Goal: Task Accomplishment & Management: Use online tool/utility

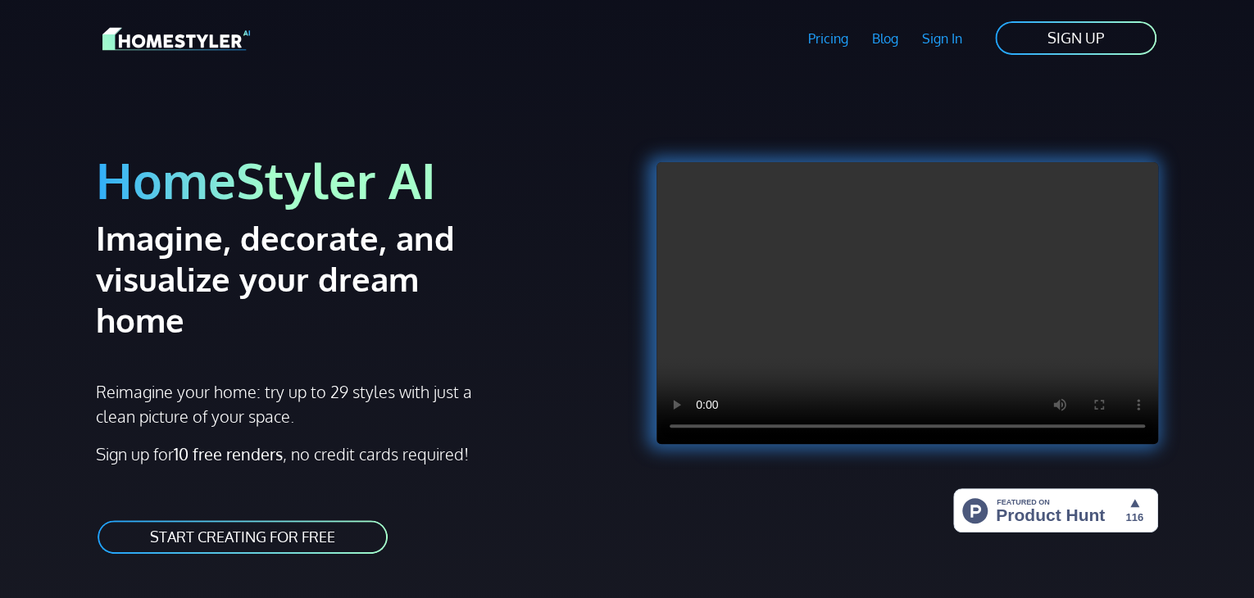
click at [338, 519] on link "START CREATING FOR FREE" at bounding box center [242, 537] width 293 height 37
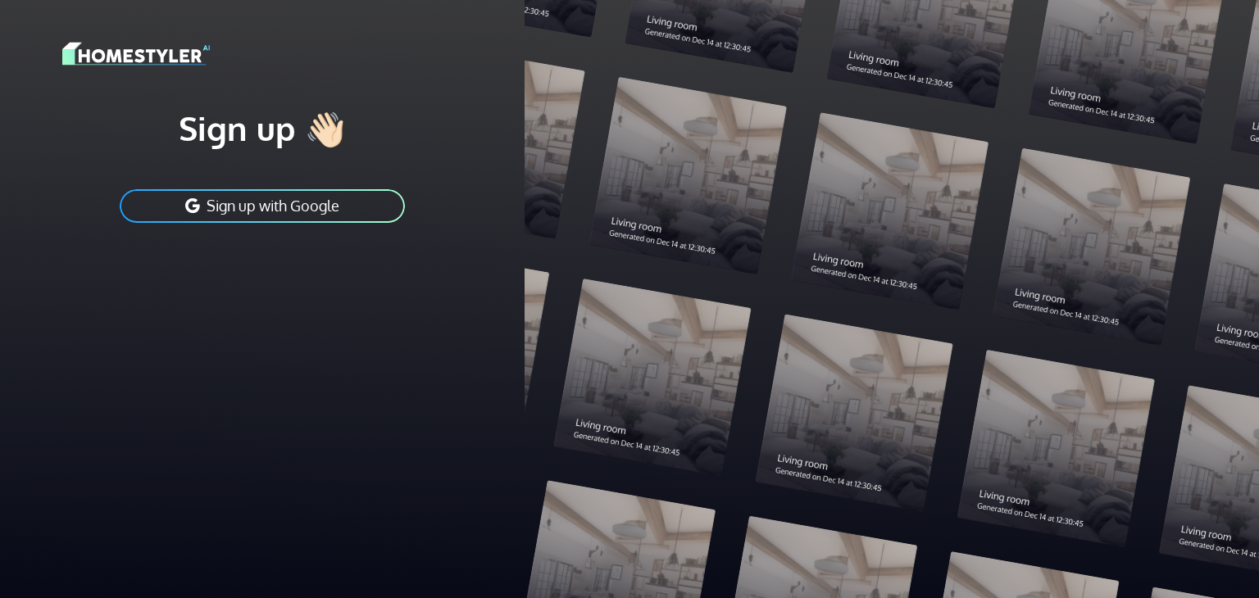
click at [301, 202] on button "Sign up with Google" at bounding box center [262, 206] width 288 height 37
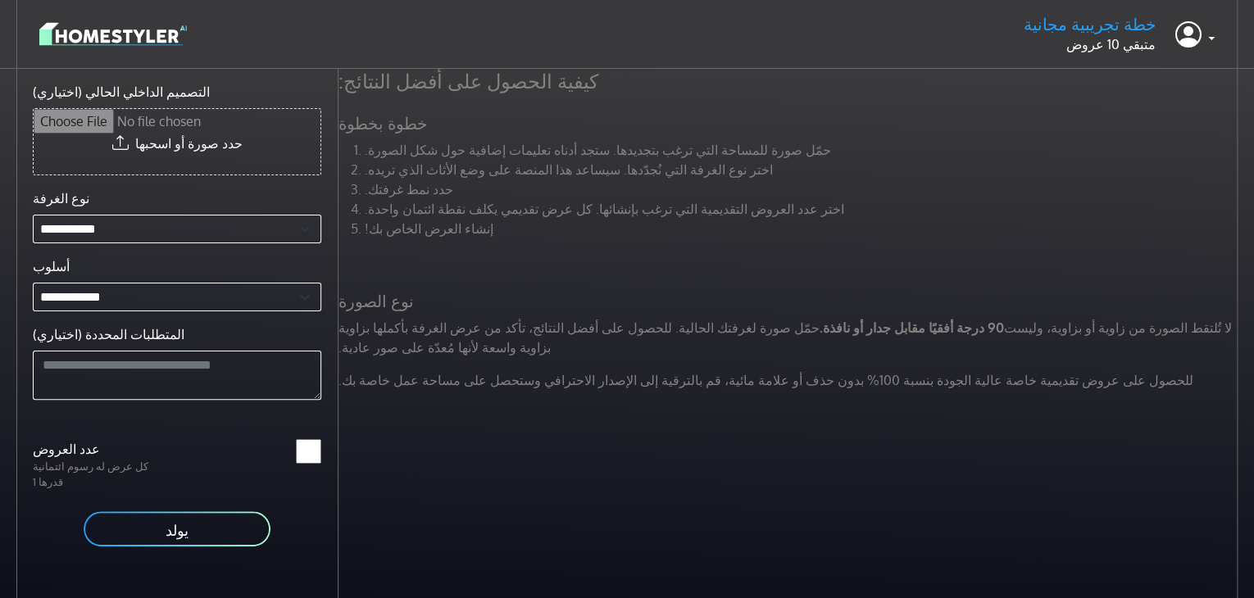
click at [921, 257] on div "كيفية الحصول على أفضل النتائج: خطوة بخطوة حمّل صورة للمساحة التي ترغب بتجديدها.…" at bounding box center [790, 236] width 923 height 334
drag, startPoint x: 562, startPoint y: 76, endPoint x: 357, endPoint y: 70, distance: 205.0
click at [357, 70] on h4 "كيفية الحصول على أفضل النتائج:" at bounding box center [790, 81] width 923 height 25
click at [384, 121] on font "خطوة بخطوة" at bounding box center [382, 122] width 89 height 21
click at [372, 122] on font "خطوة بخطوة" at bounding box center [382, 122] width 89 height 21
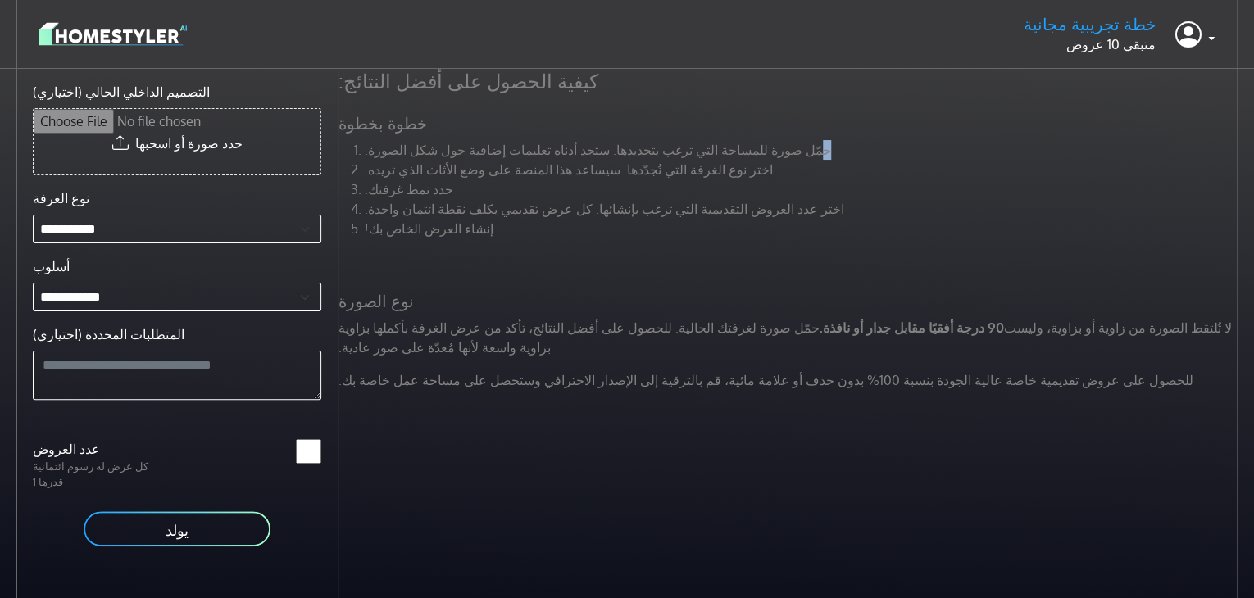
drag, startPoint x: 738, startPoint y: 148, endPoint x: 705, endPoint y: 146, distance: 33.6
click at [724, 145] on li "حمّل صورة للمساحة التي ترغب بتجديدها. ستجد أدناه تعليمات إضافية حول شكل الصورة." at bounding box center [803, 150] width 877 height 20
click at [670, 150] on font "حمّل صورة للمساحة التي ترغب بتجديدها. ستجد أدناه تعليمات إضافية حول شكل الصورة." at bounding box center [598, 150] width 466 height 16
drag, startPoint x: 700, startPoint y: 145, endPoint x: 673, endPoint y: 148, distance: 27.2
click at [695, 145] on font "حمّل صورة للمساحة التي ترغب بتجديدها. ستجد أدناه تعليمات إضافية حول شكل الصورة." at bounding box center [598, 150] width 466 height 16
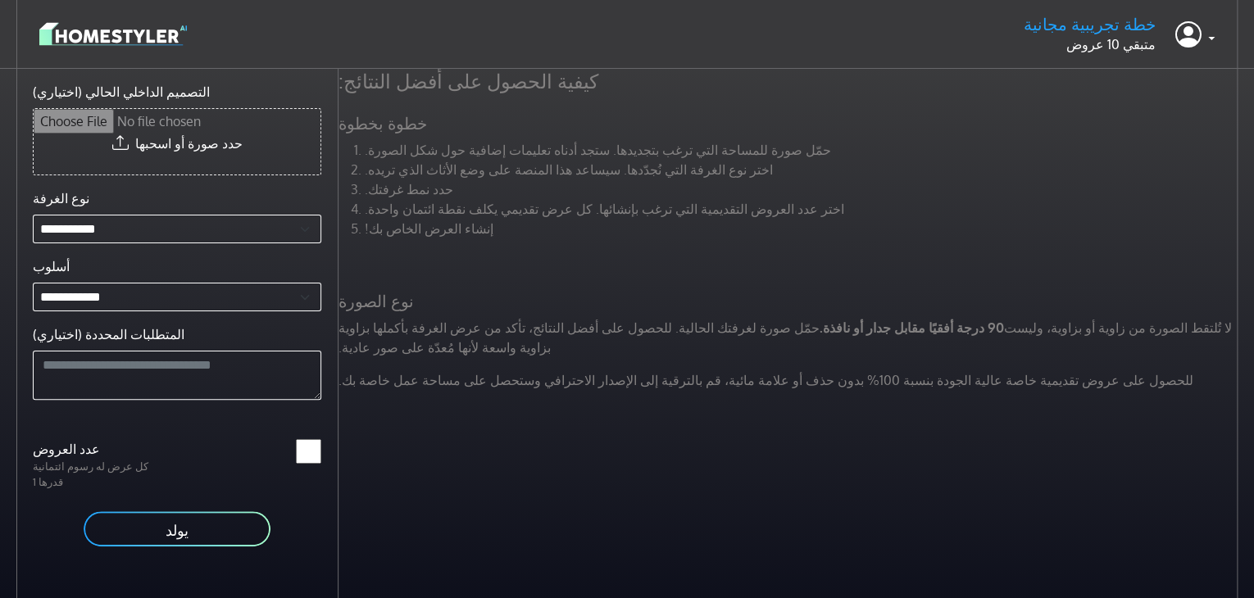
drag, startPoint x: 673, startPoint y: 148, endPoint x: 654, endPoint y: 148, distance: 18.9
click at [669, 148] on font "حمّل صورة للمساحة التي ترغب بتجديدها. ستجد أدناه تعليمات إضافية حول شكل الصورة." at bounding box center [598, 150] width 466 height 16
click at [648, 148] on font "حمّل صورة للمساحة التي ترغب بتجديدها. ستجد أدناه تعليمات إضافية حول شكل الصورة." at bounding box center [598, 150] width 466 height 16
click at [615, 148] on font "حمّل صورة للمساحة التي ترغب بتجديدها. ستجد أدناه تعليمات إضافية حول شكل الصورة." at bounding box center [598, 150] width 466 height 16
click at [593, 148] on font "حمّل صورة للمساحة التي ترغب بتجديدها. ستجد أدناه تعليمات إضافية حول شكل الصورة." at bounding box center [598, 150] width 466 height 16
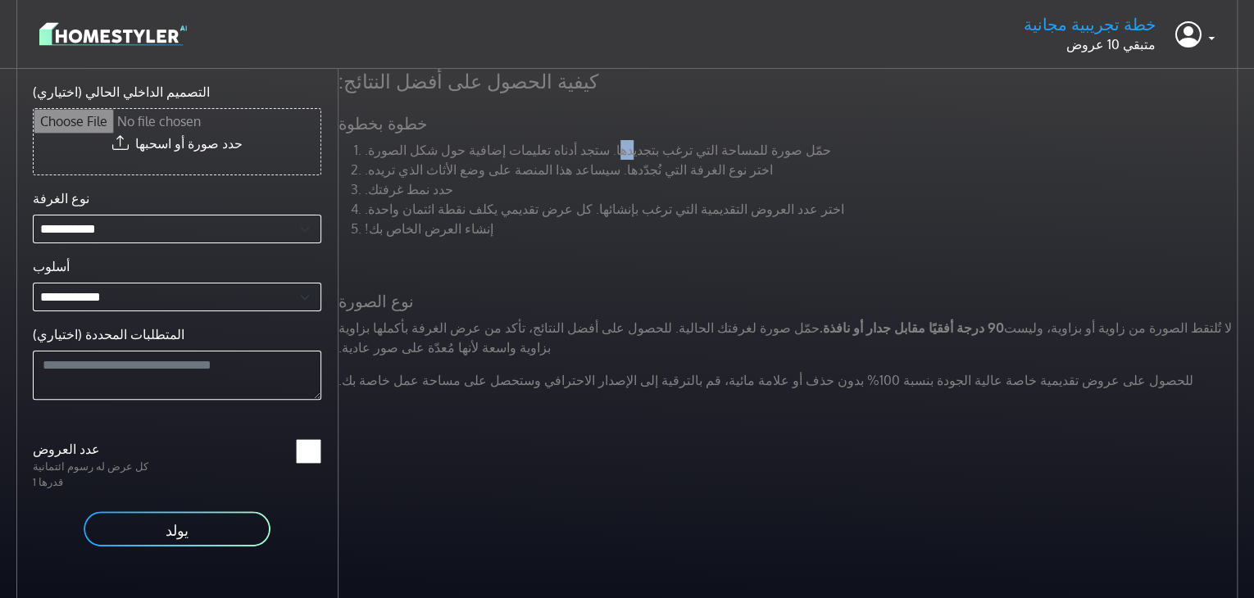
drag, startPoint x: 572, startPoint y: 148, endPoint x: 555, endPoint y: 148, distance: 17.2
click at [565, 148] on font "حمّل صورة للمساحة التي ترغب بتجديدها. ستجد أدناه تعليمات إضافية حول شكل الصورة." at bounding box center [598, 150] width 466 height 16
click at [543, 148] on font "حمّل صورة للمساحة التي ترغب بتجديدها. ستجد أدناه تعليمات إضافية حول شكل الصورة." at bounding box center [598, 150] width 466 height 16
drag, startPoint x: 529, startPoint y: 148, endPoint x: 511, endPoint y: 148, distance: 17.2
click at [526, 148] on font "حمّل صورة للمساحة التي ترغب بتجديدها. ستجد أدناه تعليمات إضافية حول شكل الصورة." at bounding box center [598, 150] width 466 height 16
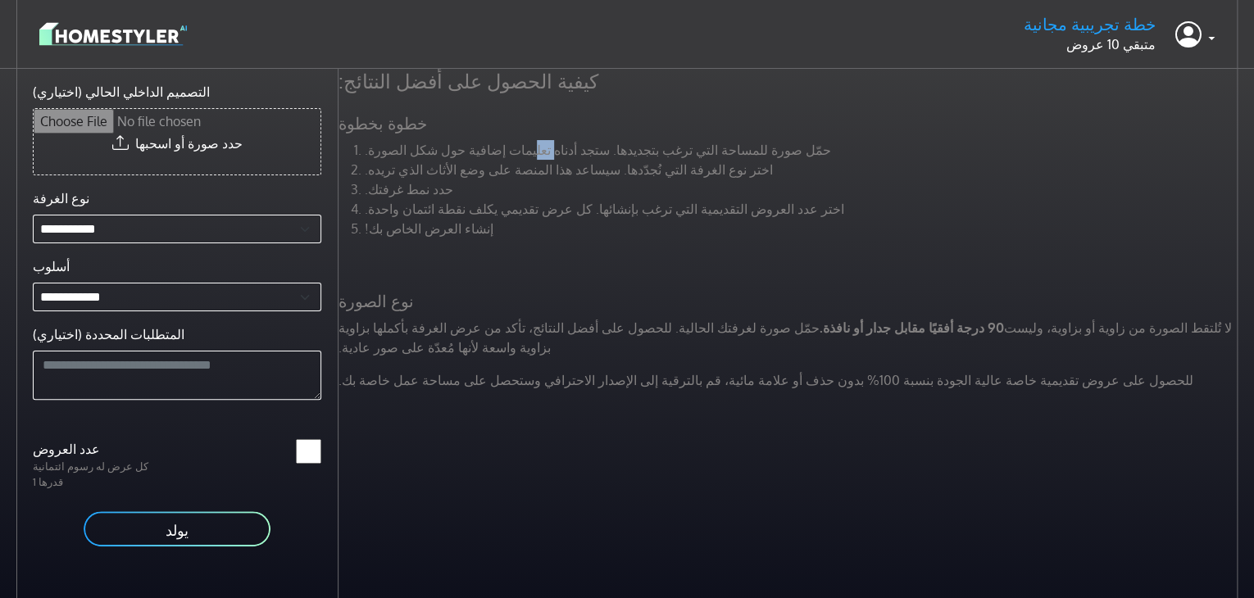
drag, startPoint x: 511, startPoint y: 148, endPoint x: 477, endPoint y: 145, distance: 34.5
click at [497, 146] on font "حمّل صورة للمساحة التي ترغب بتجديدها. ستجد أدناه تعليمات إضافية حول شكل الصورة." at bounding box center [598, 150] width 466 height 16
click at [470, 145] on font "حمّل صورة للمساحة التي ترغب بتجديدها. ستجد أدناه تعليمات إضافية حول شكل الصورة." at bounding box center [598, 150] width 466 height 16
drag, startPoint x: 452, startPoint y: 148, endPoint x: 434, endPoint y: 149, distance: 18.0
click at [445, 148] on font "حمّل صورة للمساحة التي ترغب بتجديدها. ستجد أدناه تعليمات إضافية حول شكل الصورة." at bounding box center [598, 150] width 466 height 16
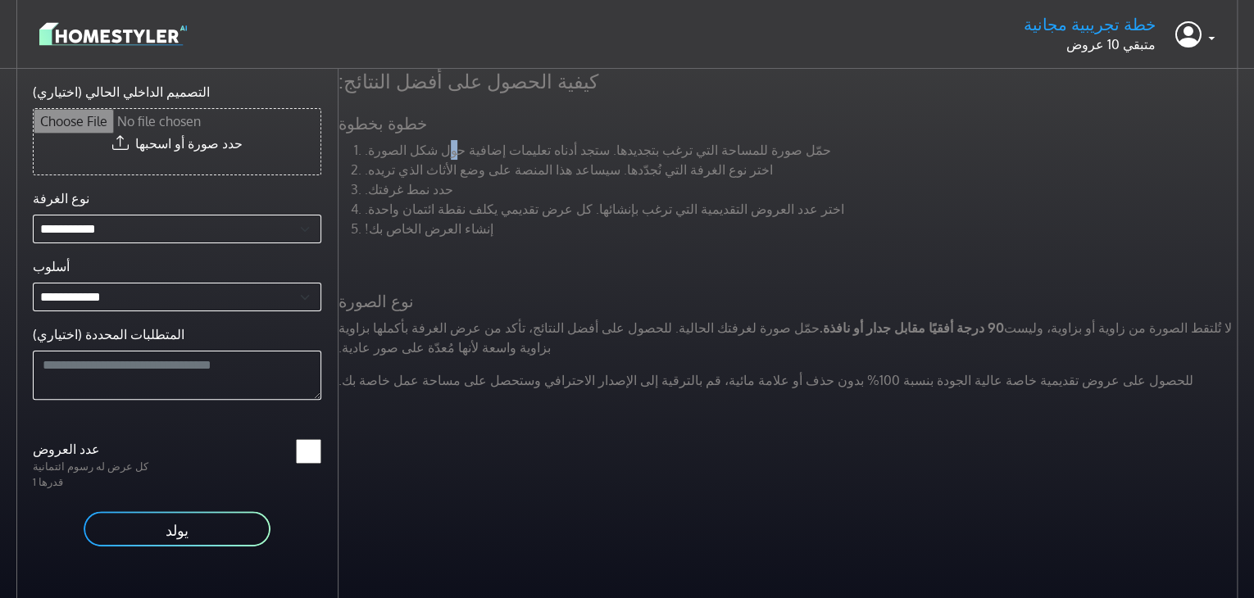
drag, startPoint x: 434, startPoint y: 149, endPoint x: 408, endPoint y: 152, distance: 26.3
click at [429, 150] on font "حمّل صورة للمساحة التي ترغب بتجديدها. ستجد أدناه تعليمات إضافية حول شكل الصورة." at bounding box center [598, 150] width 466 height 16
drag, startPoint x: 408, startPoint y: 152, endPoint x: 393, endPoint y: 152, distance: 14.8
click at [402, 152] on font "حمّل صورة للمساحة التي ترغب بتجديدها. ستجد أدناه تعليمات إضافية حول شكل الصورة." at bounding box center [598, 150] width 466 height 16
click at [380, 152] on font "حمّل صورة للمساحة التي ترغب بتجديدها. ستجد أدناه تعليمات إضافية حول شكل الصورة." at bounding box center [598, 150] width 466 height 16
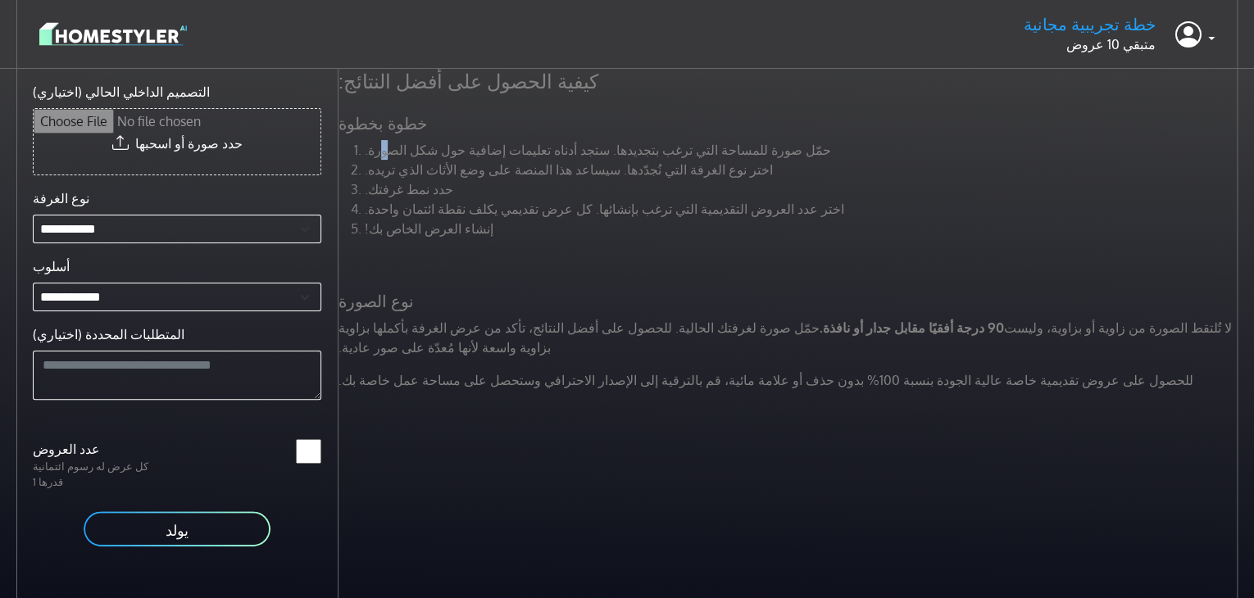
click at [375, 152] on font "حمّل صورة للمساحة التي ترغب بتجديدها. ستجد أدناه تعليمات إضافية حول شكل الصورة." at bounding box center [598, 150] width 466 height 16
drag, startPoint x: 697, startPoint y: 174, endPoint x: 441, endPoint y: 166, distance: 256.6
click at [441, 166] on li "اختر نوع الغرفة التي نُجدّدها. سيساعد هذا المنصة على وضع الأثاث الذي تريده." at bounding box center [803, 170] width 877 height 20
drag, startPoint x: 426, startPoint y: 185, endPoint x: 475, endPoint y: 202, distance: 52.1
click at [428, 187] on font "حدد نمط غرفتك." at bounding box center [409, 189] width 89 height 16
